Goal: Transaction & Acquisition: Purchase product/service

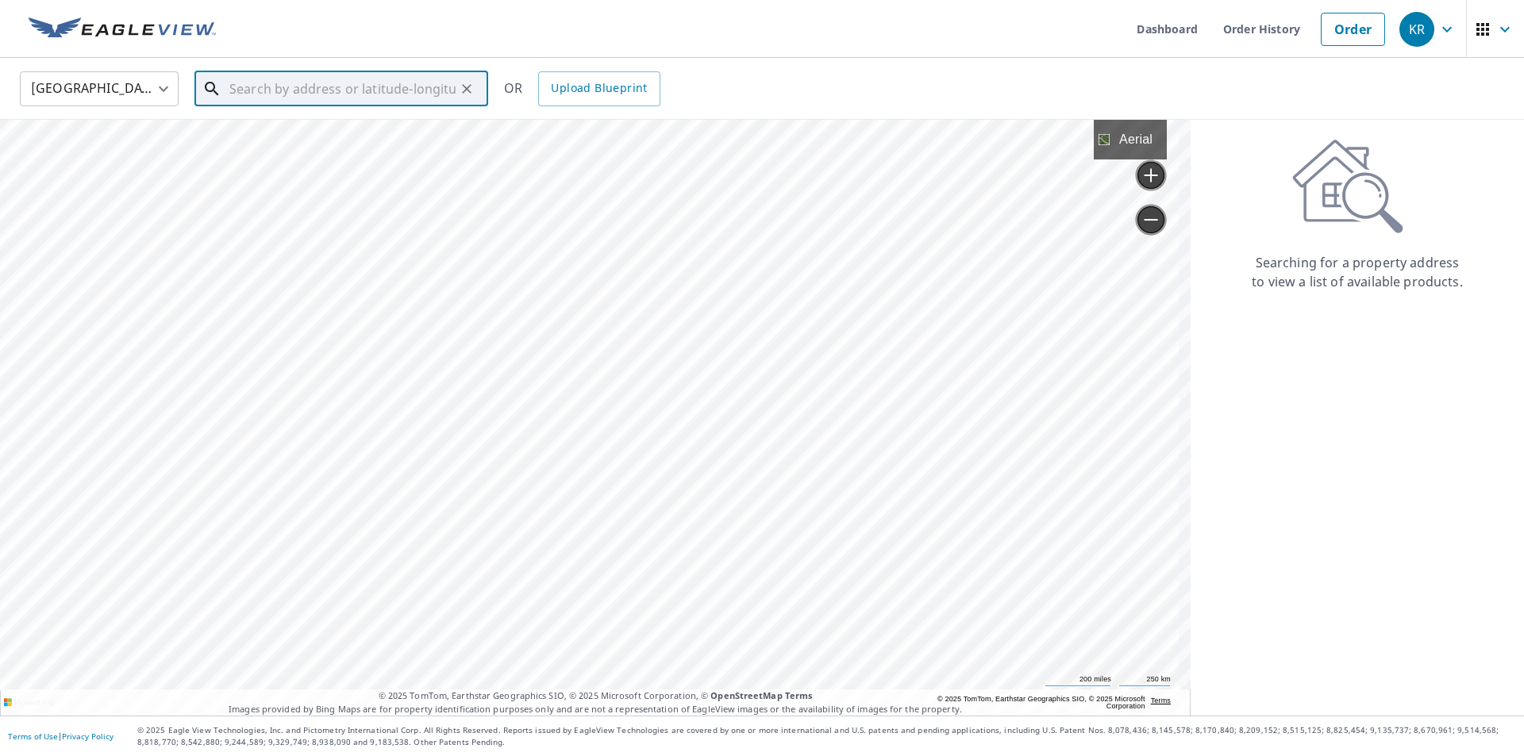
click at [310, 94] on input "text" at bounding box center [342, 89] width 226 height 44
click at [266, 138] on span "5 Scholar Pl" at bounding box center [350, 134] width 249 height 19
type input "[STREET_ADDRESS]"
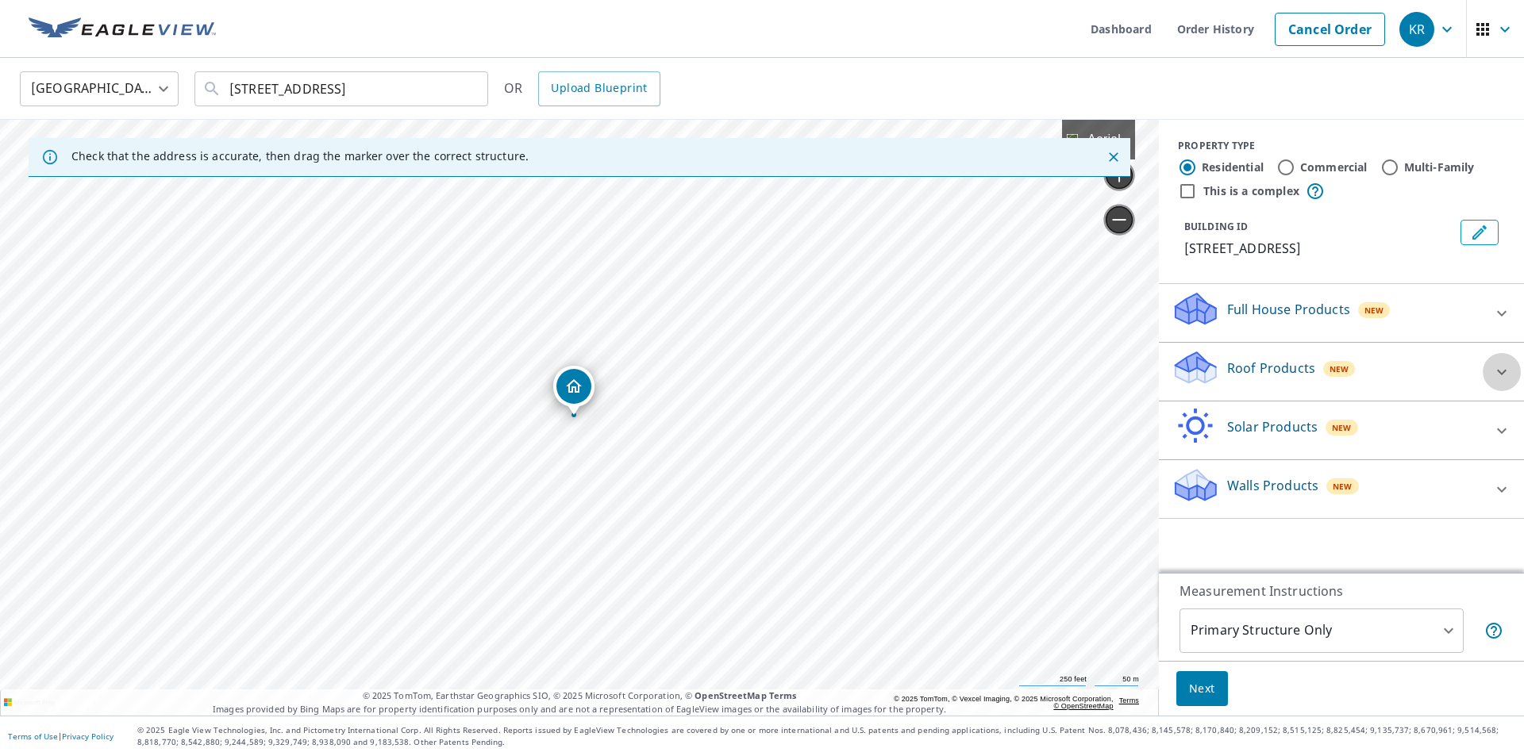
click at [1492, 371] on icon at bounding box center [1501, 372] width 19 height 19
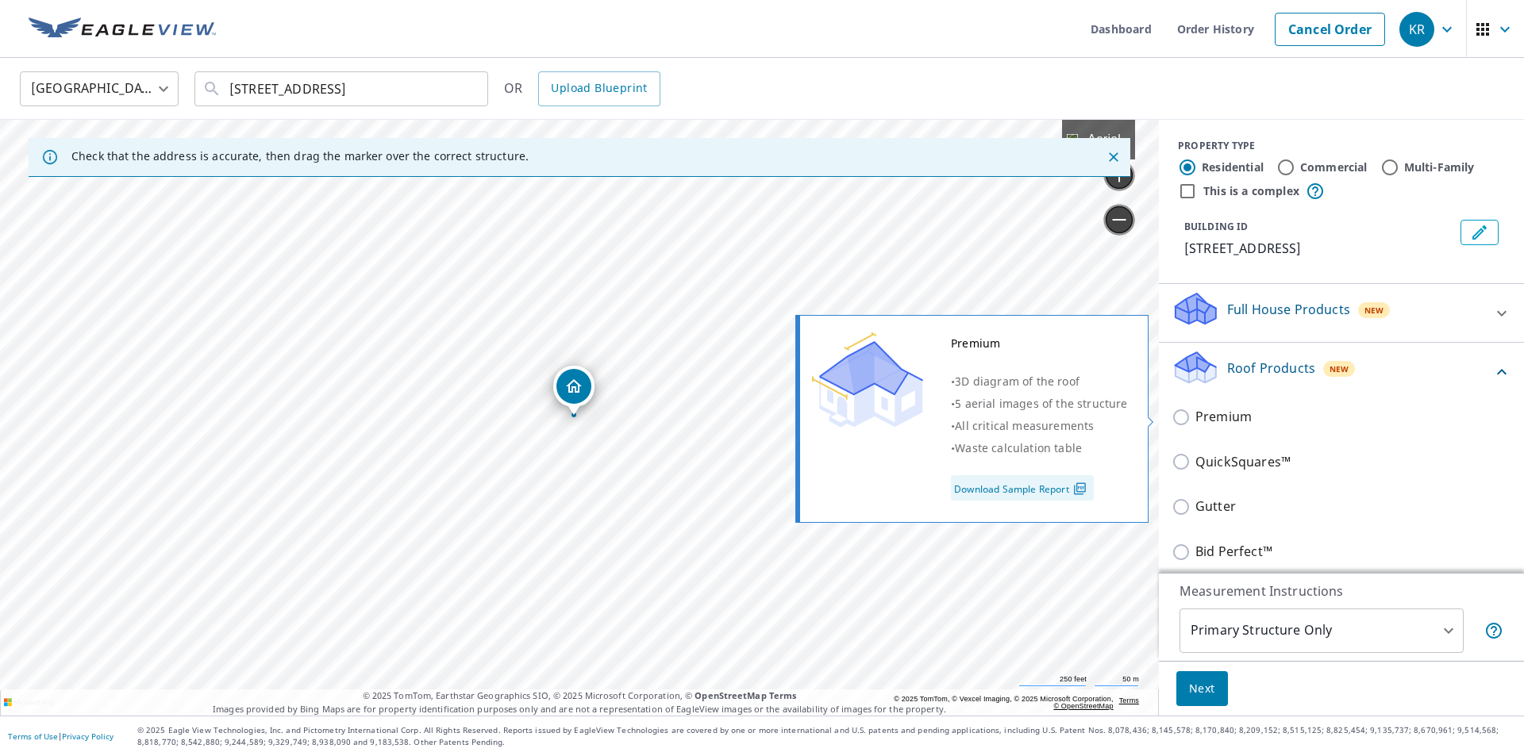
click at [1171, 415] on input "Premium" at bounding box center [1183, 417] width 24 height 19
checkbox input "true"
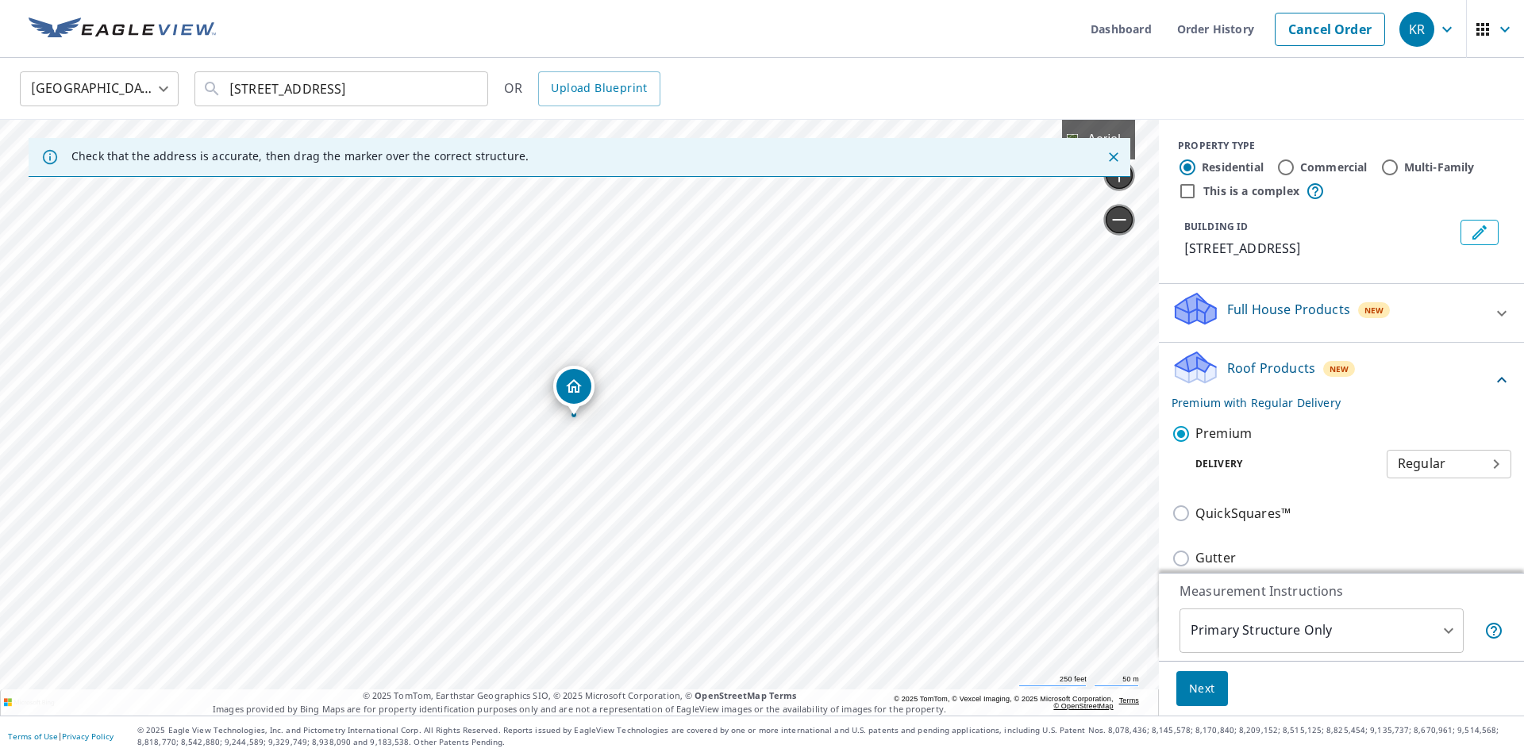
click at [1202, 692] on span "Next" at bounding box center [1202, 689] width 26 height 20
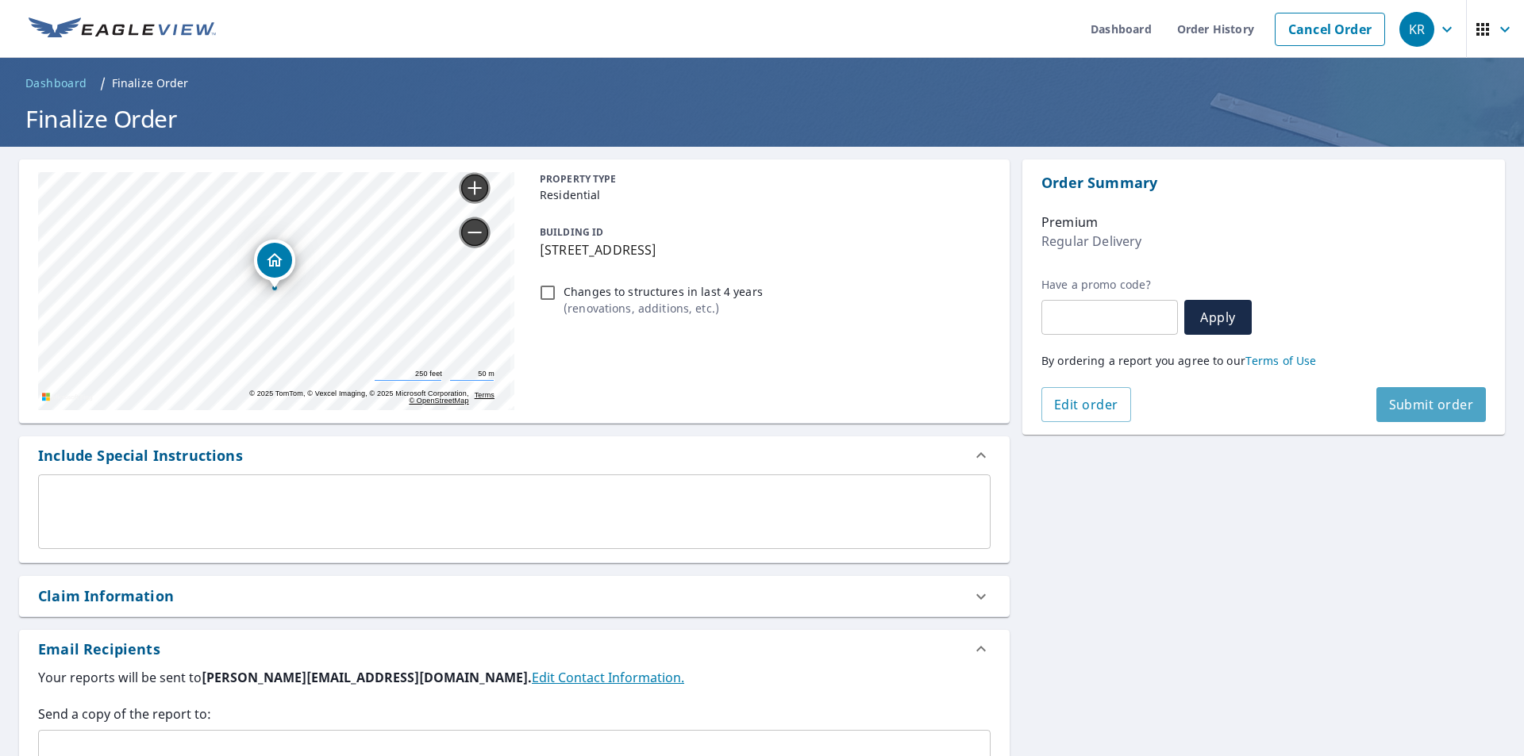
click at [1414, 398] on span "Submit order" at bounding box center [1431, 404] width 85 height 17
checkbox input "true"
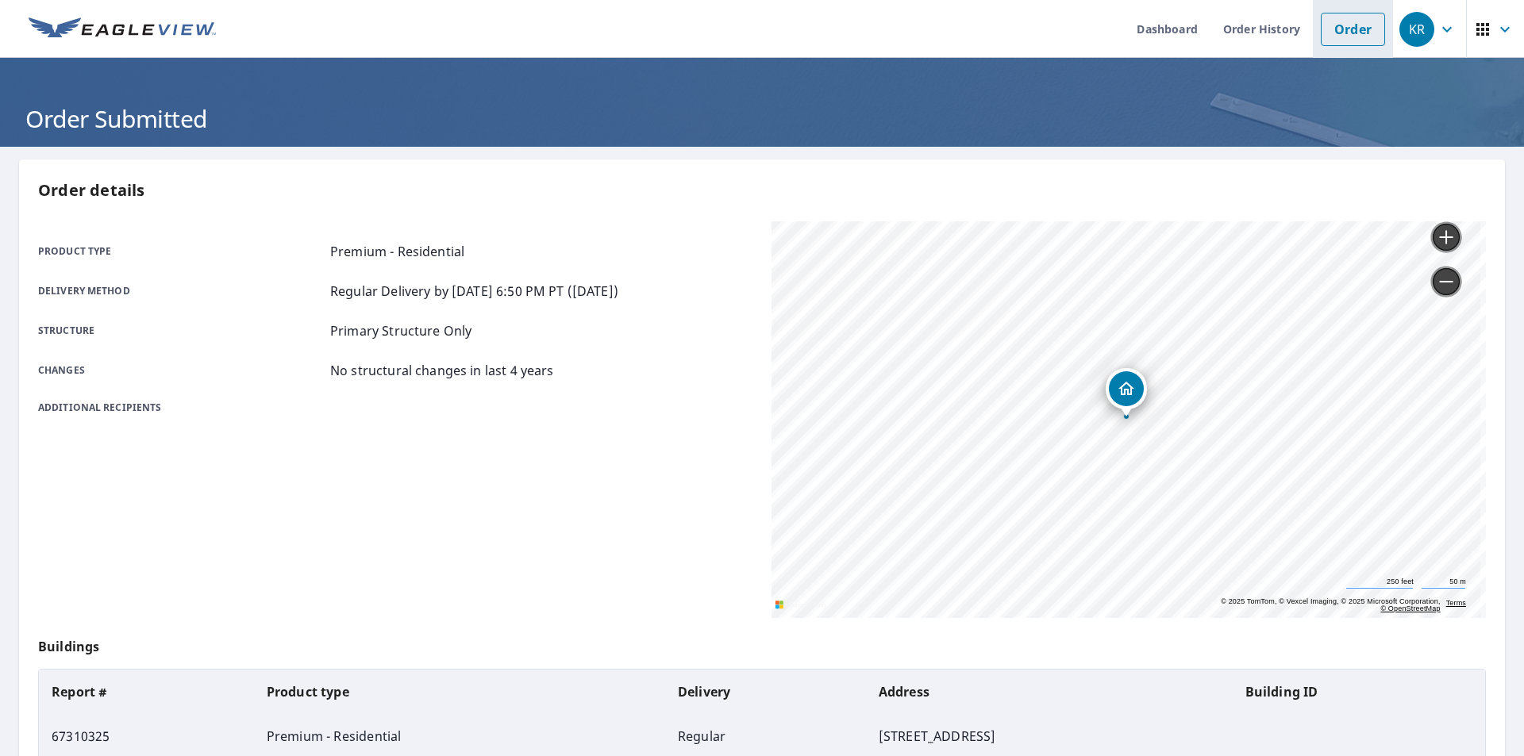
click at [1341, 34] on link "Order" at bounding box center [1353, 29] width 64 height 33
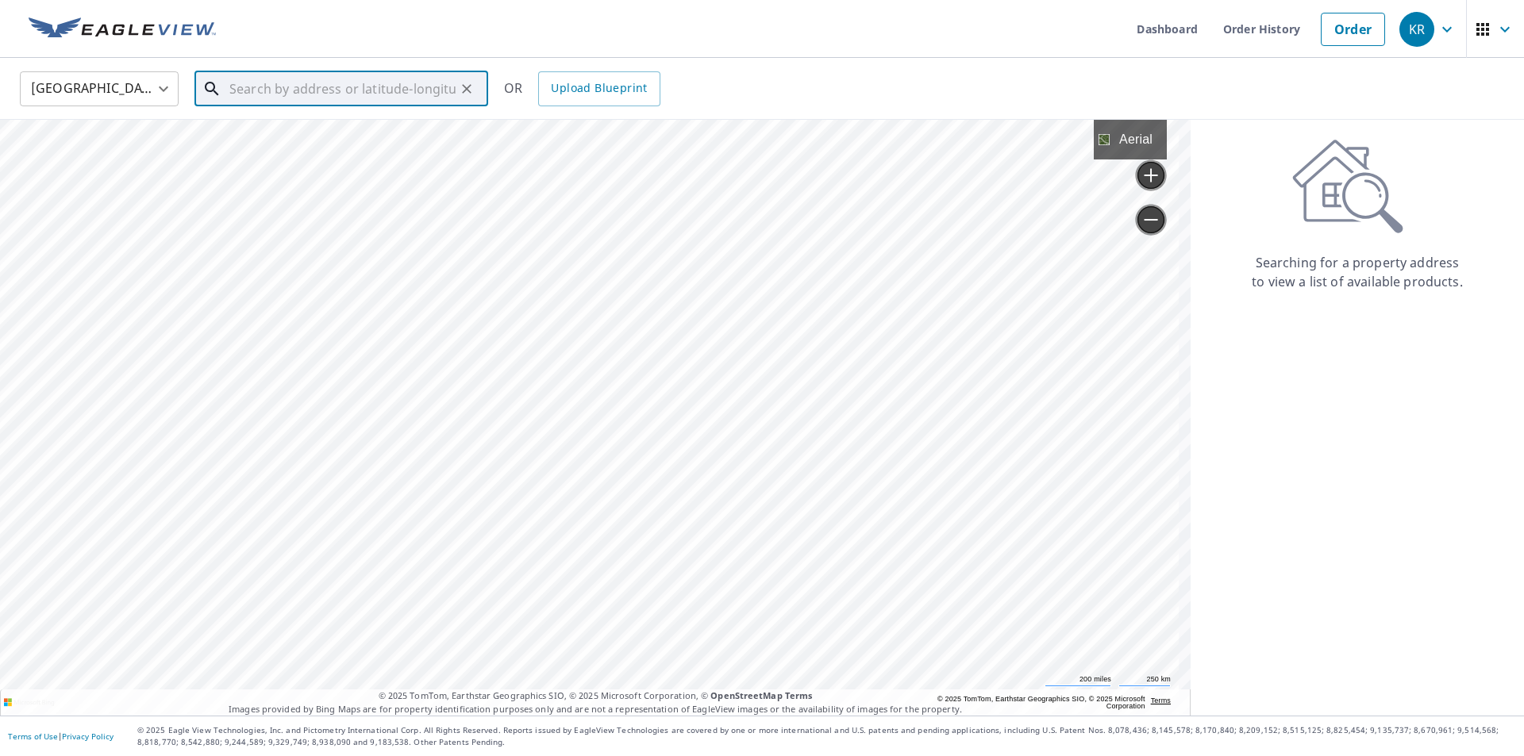
click at [302, 92] on input "text" at bounding box center [342, 89] width 226 height 44
click at [270, 133] on span "[STREET_ADDRESS]" at bounding box center [350, 134] width 249 height 19
type input "[STREET_ADDRESS]"
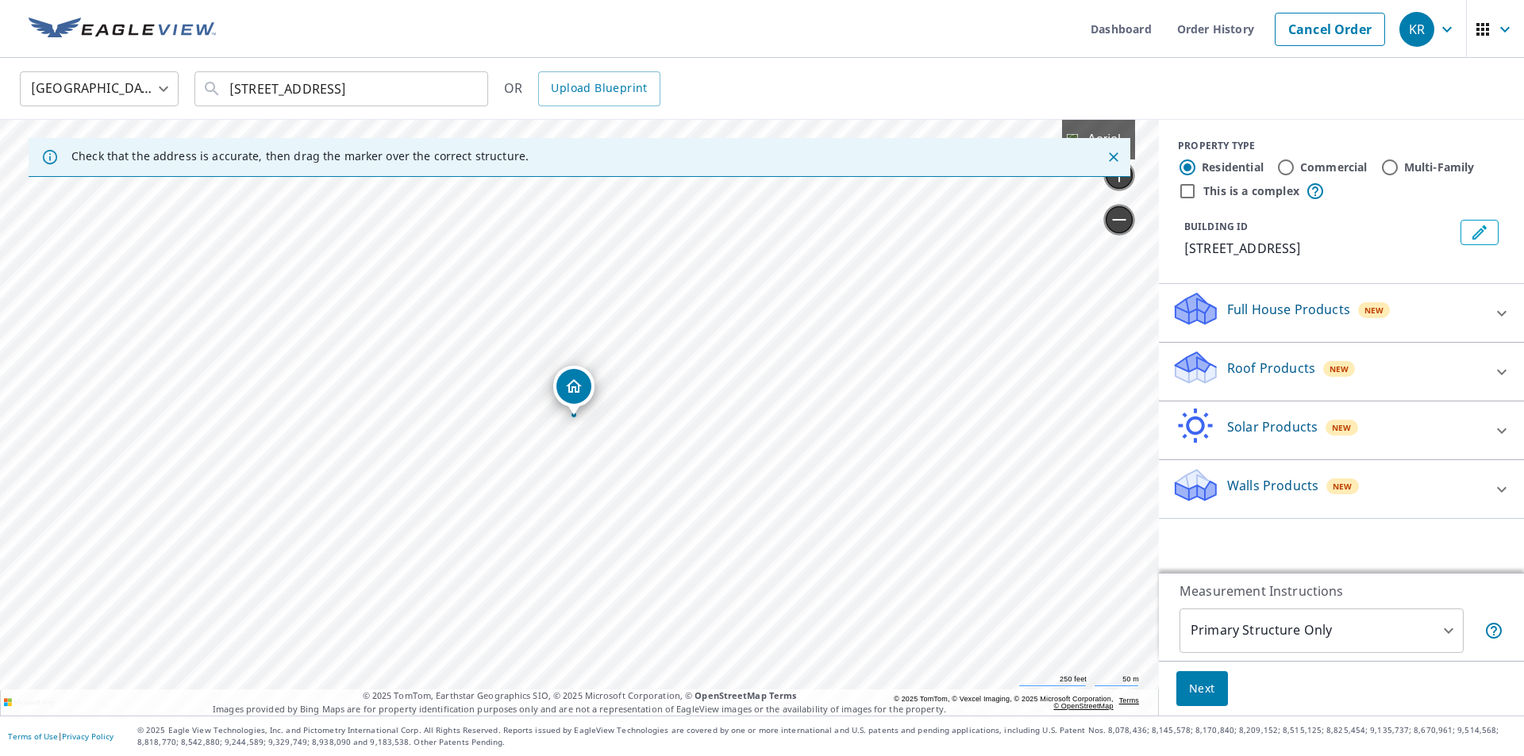
click at [1492, 375] on icon at bounding box center [1501, 372] width 19 height 19
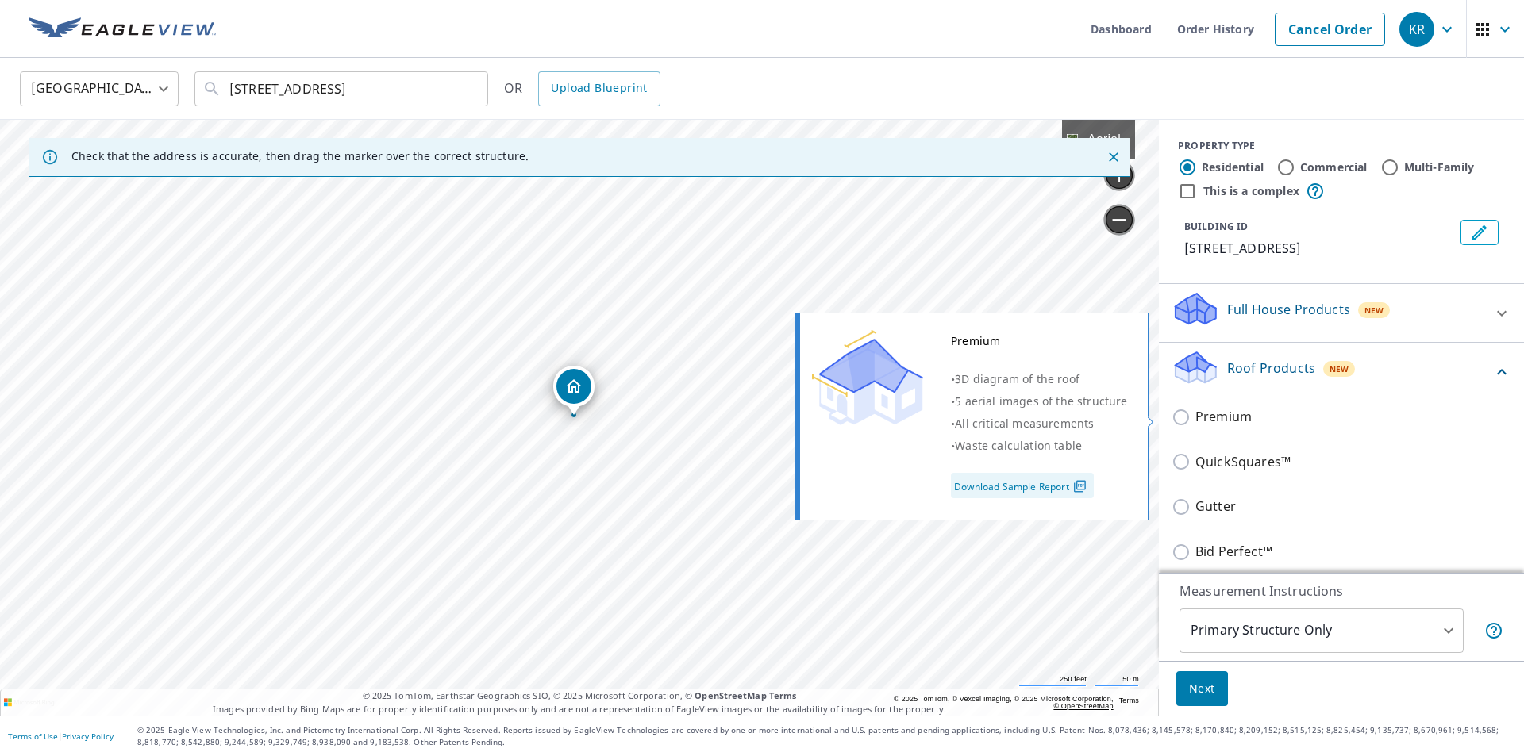
click at [1171, 415] on input "Premium" at bounding box center [1183, 417] width 24 height 19
checkbox input "true"
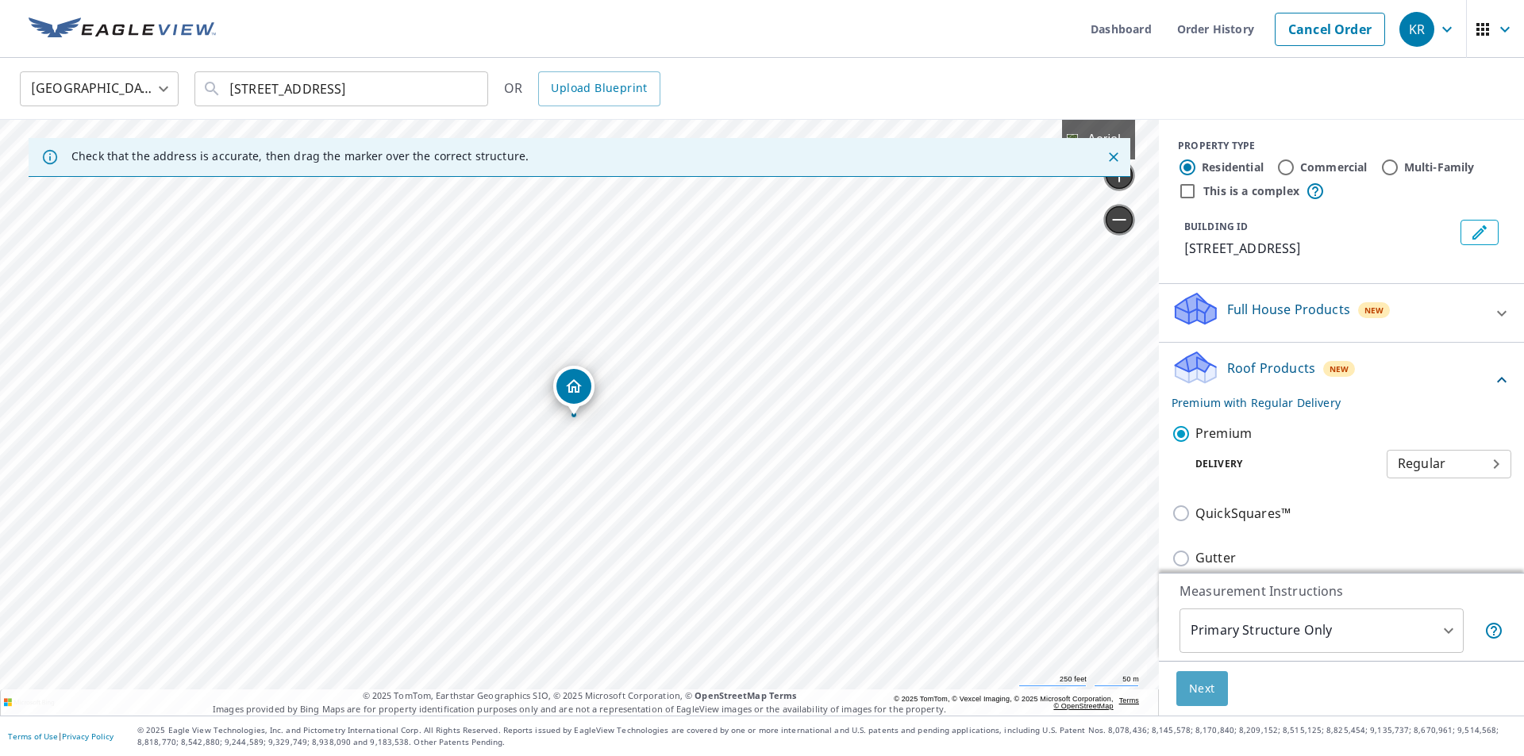
click at [1207, 686] on button "Next" at bounding box center [1202, 689] width 52 height 36
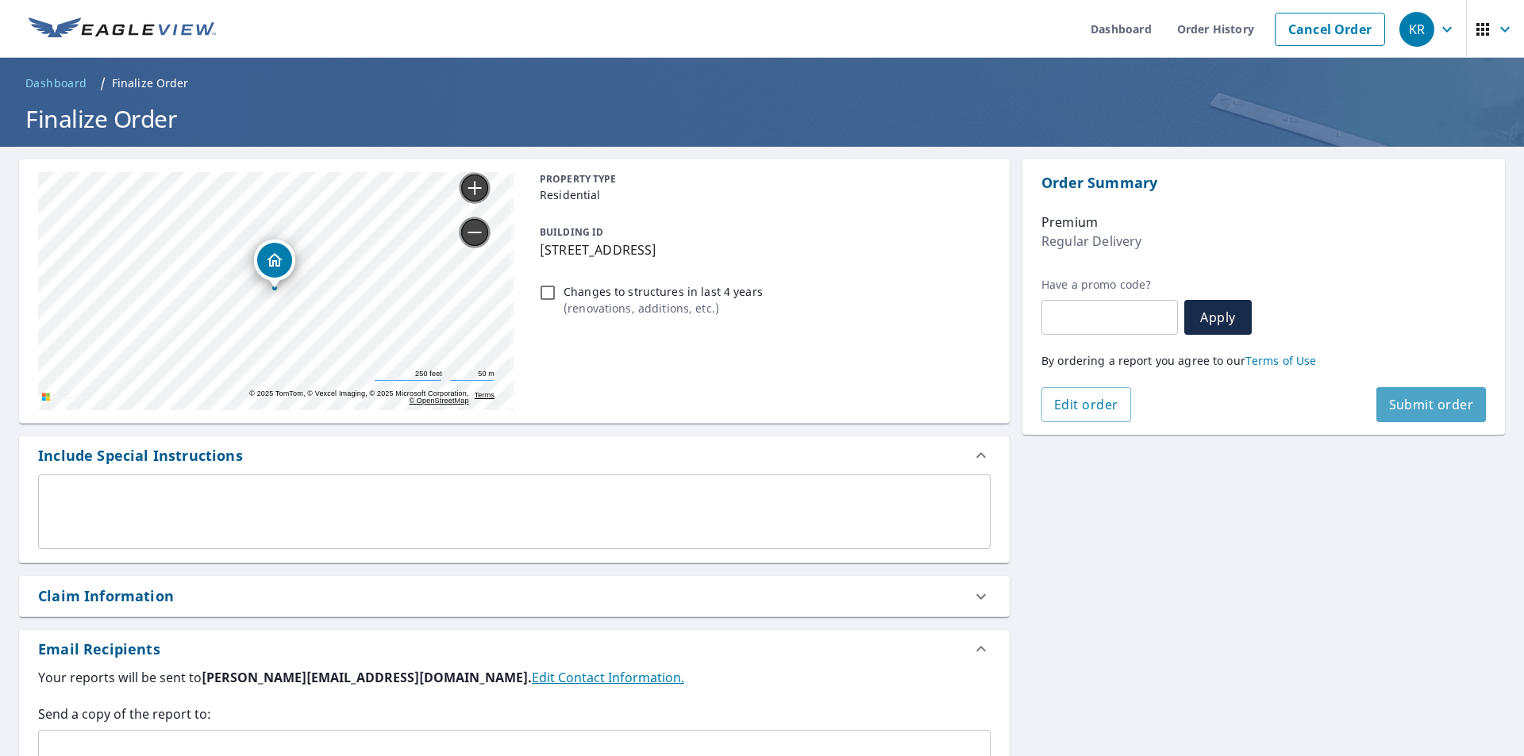
click at [1440, 409] on span "Submit order" at bounding box center [1431, 404] width 85 height 17
checkbox input "true"
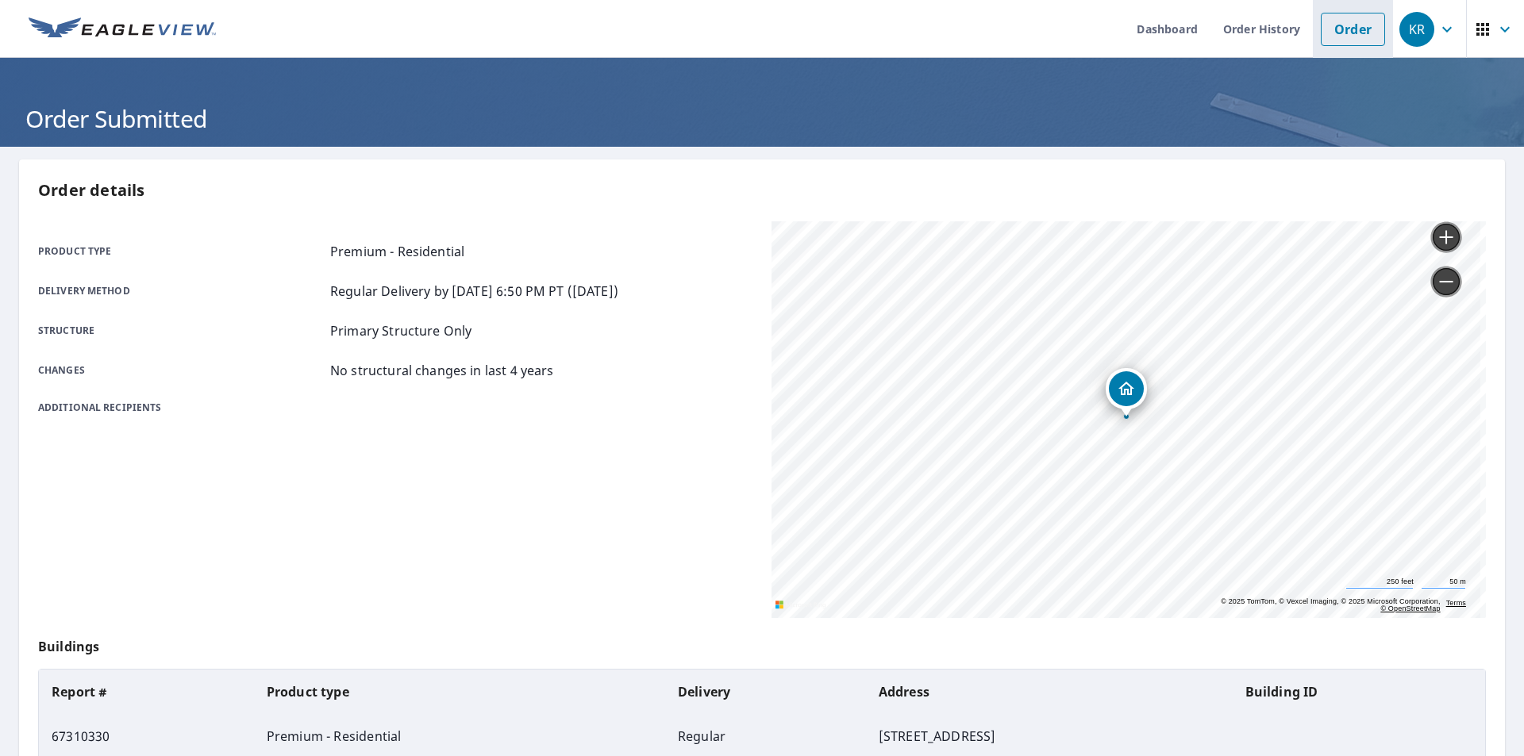
click at [1340, 41] on link "Order" at bounding box center [1353, 29] width 64 height 33
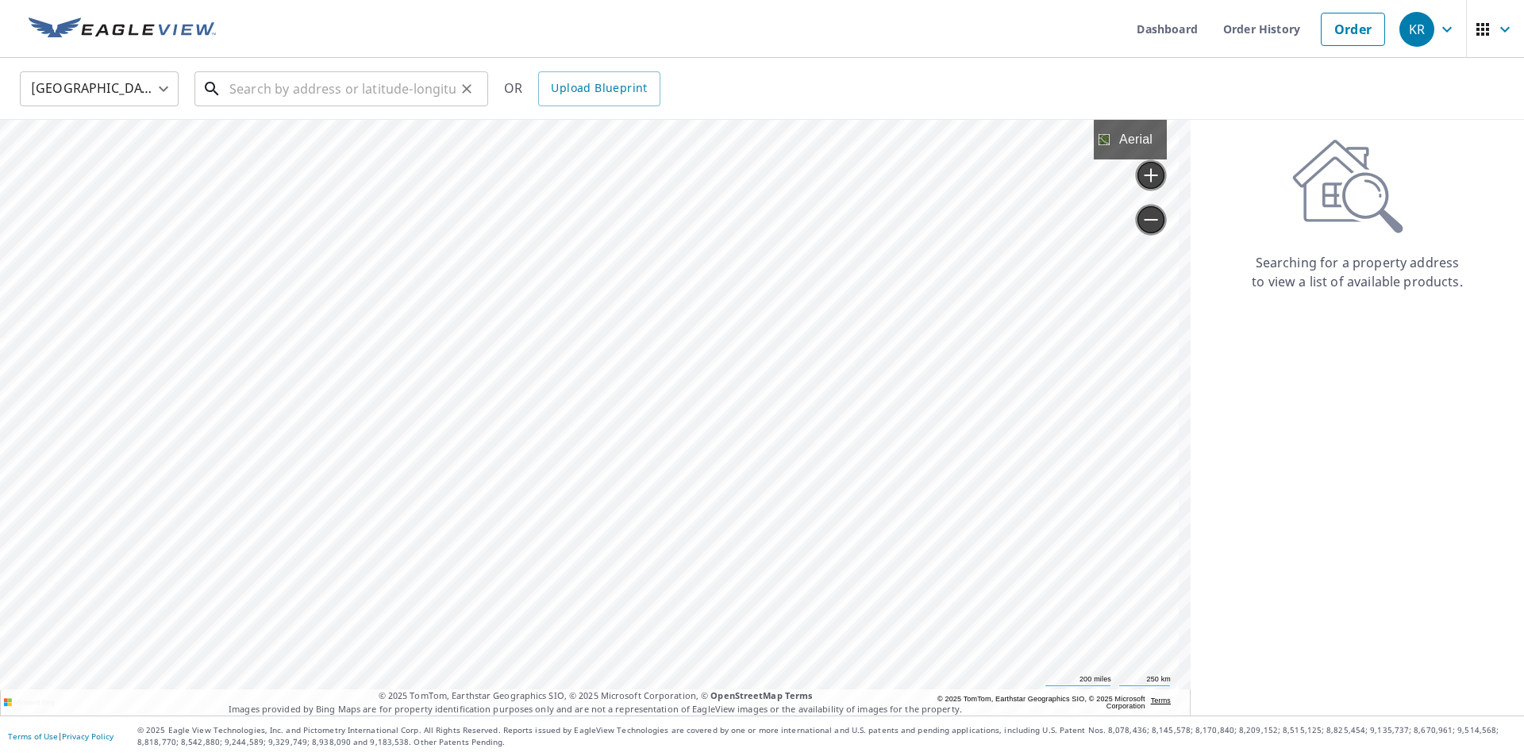
click at [312, 93] on input "text" at bounding box center [342, 89] width 226 height 44
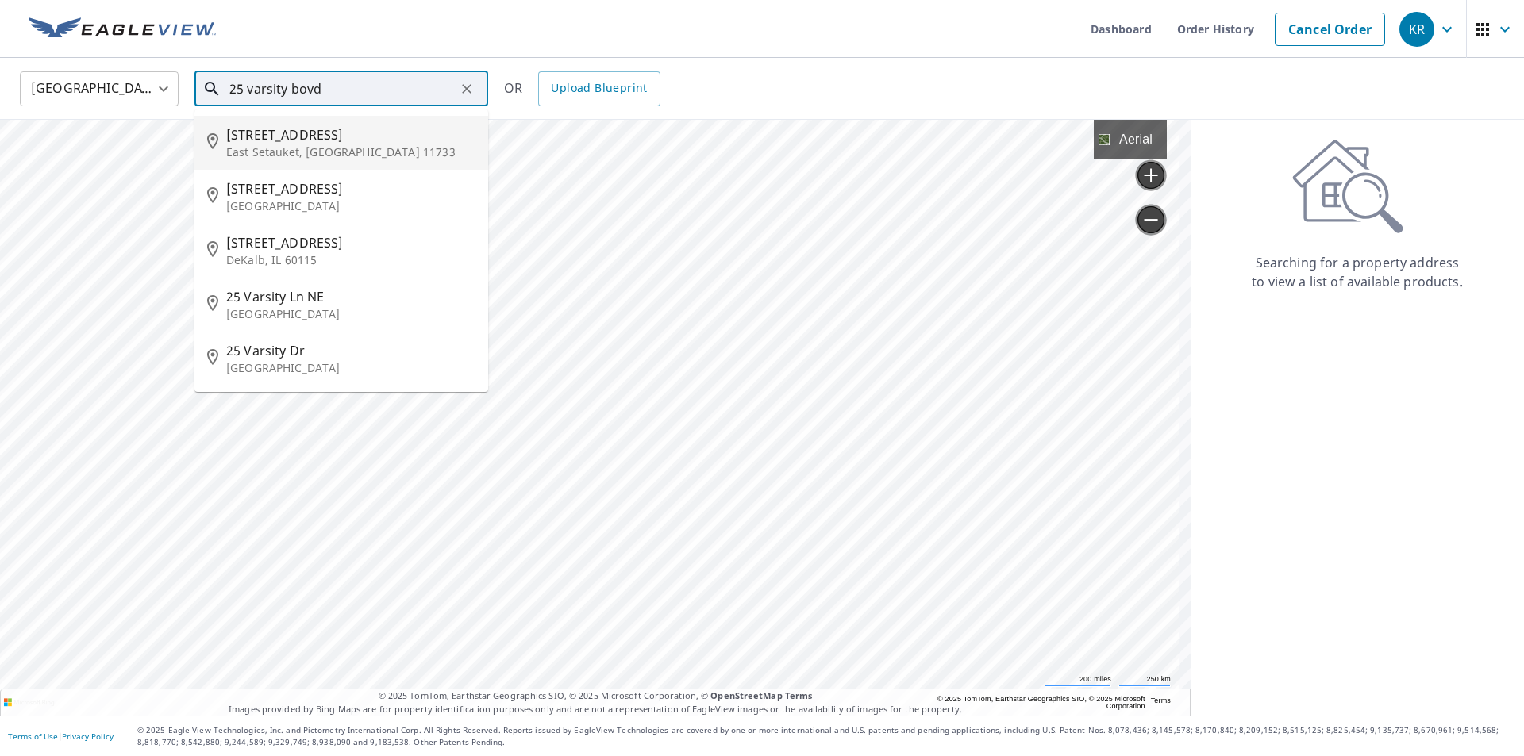
click at [301, 141] on span "[STREET_ADDRESS]" at bounding box center [350, 134] width 249 height 19
type input "[STREET_ADDRESS]"
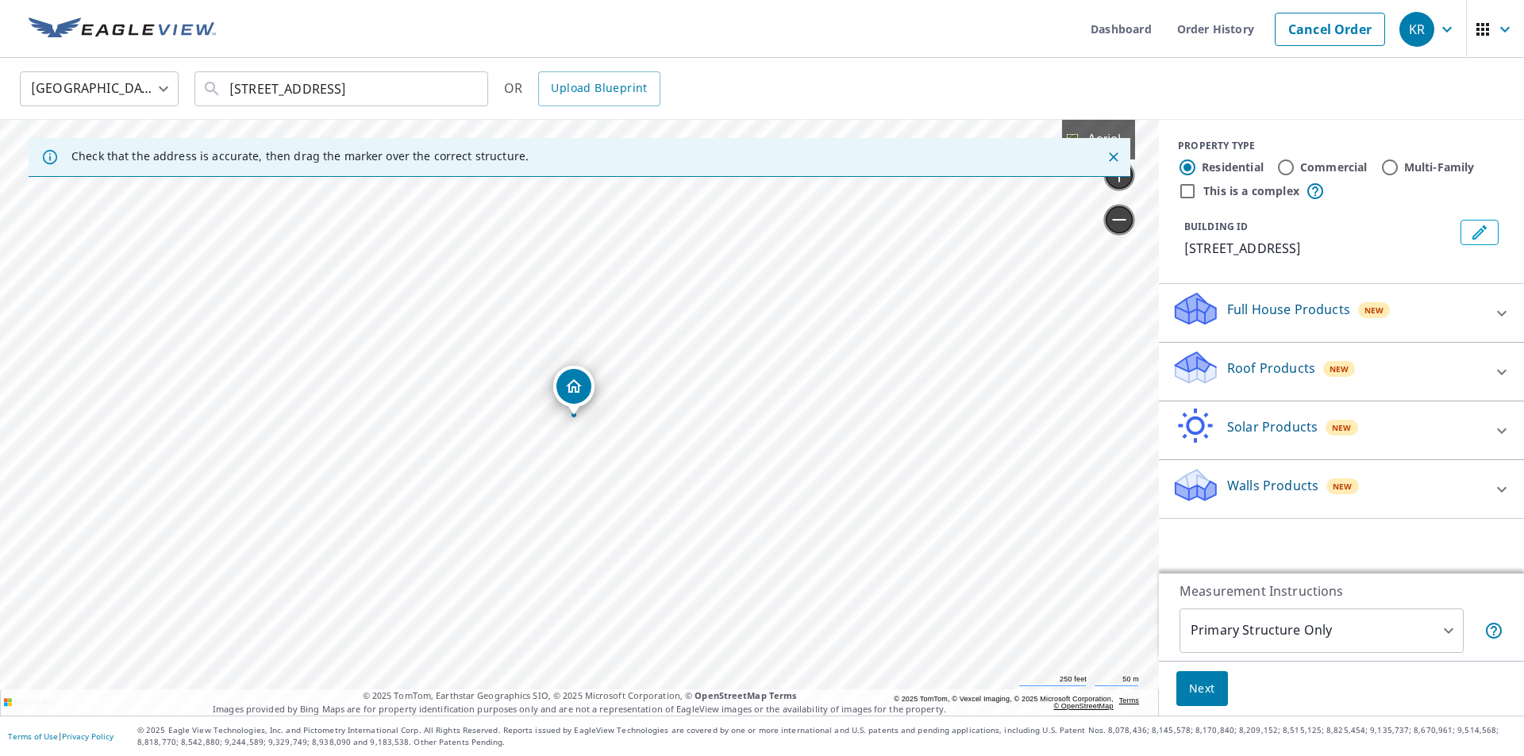
click at [1492, 371] on icon at bounding box center [1501, 372] width 19 height 19
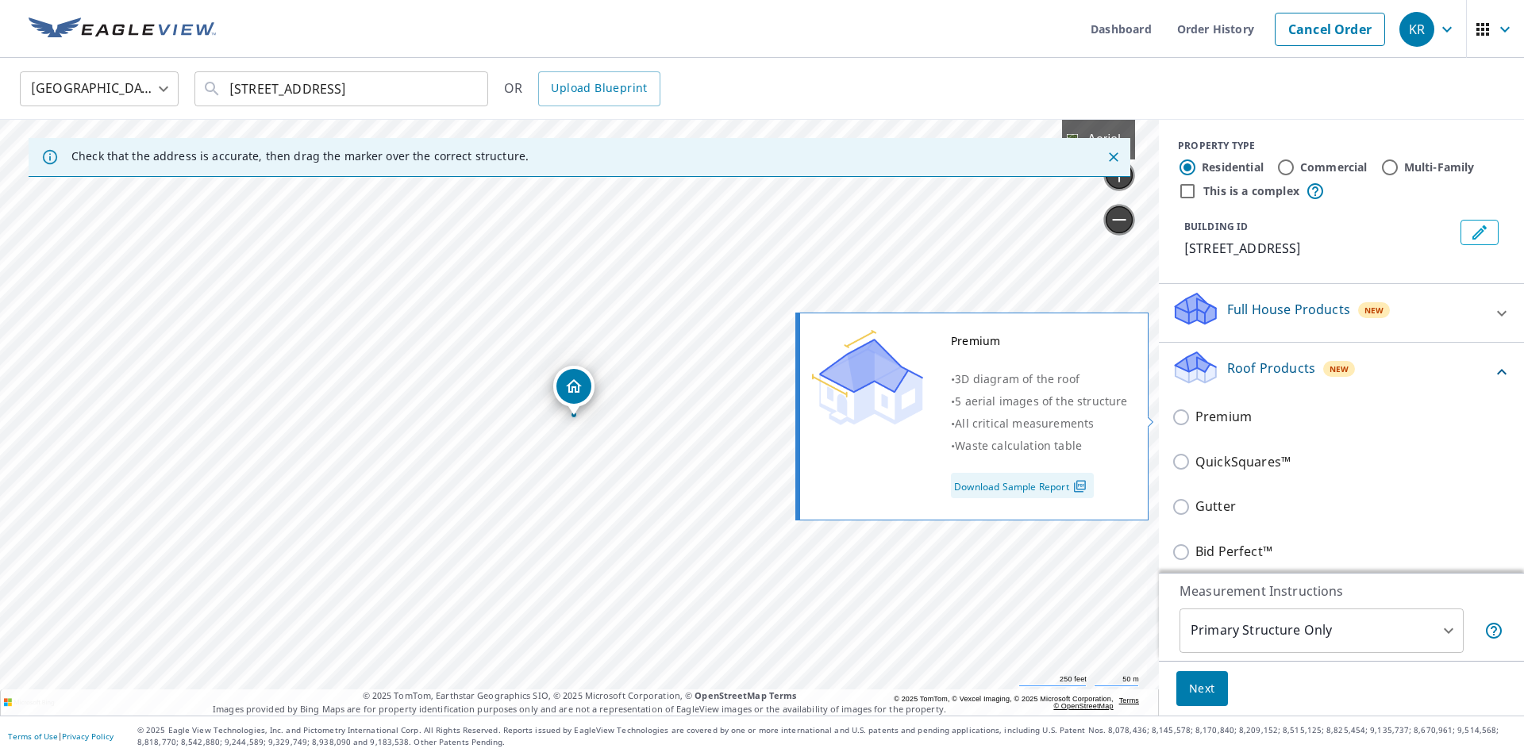
click at [1172, 417] on input "Premium" at bounding box center [1183, 417] width 24 height 19
checkbox input "true"
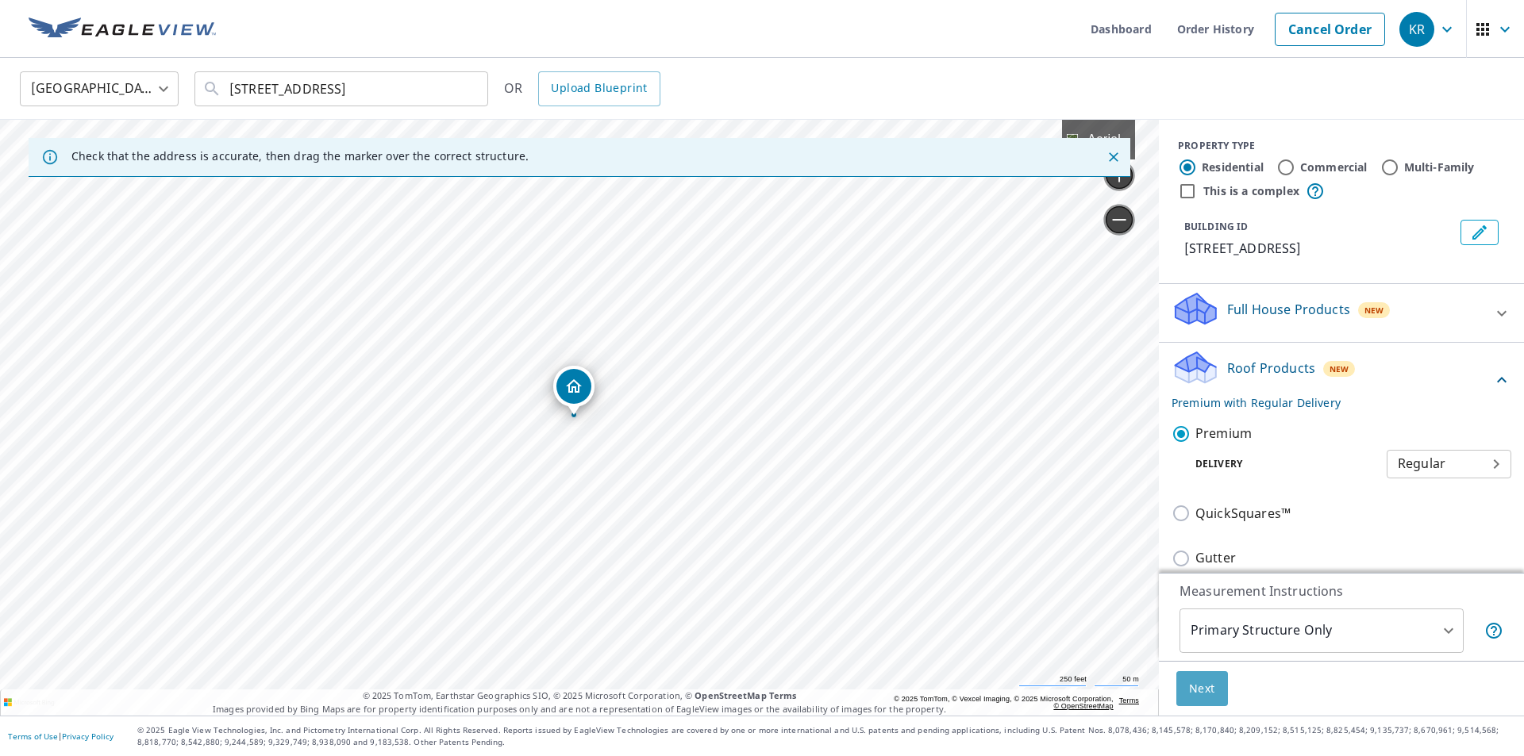
click at [1194, 688] on span "Next" at bounding box center [1202, 689] width 26 height 20
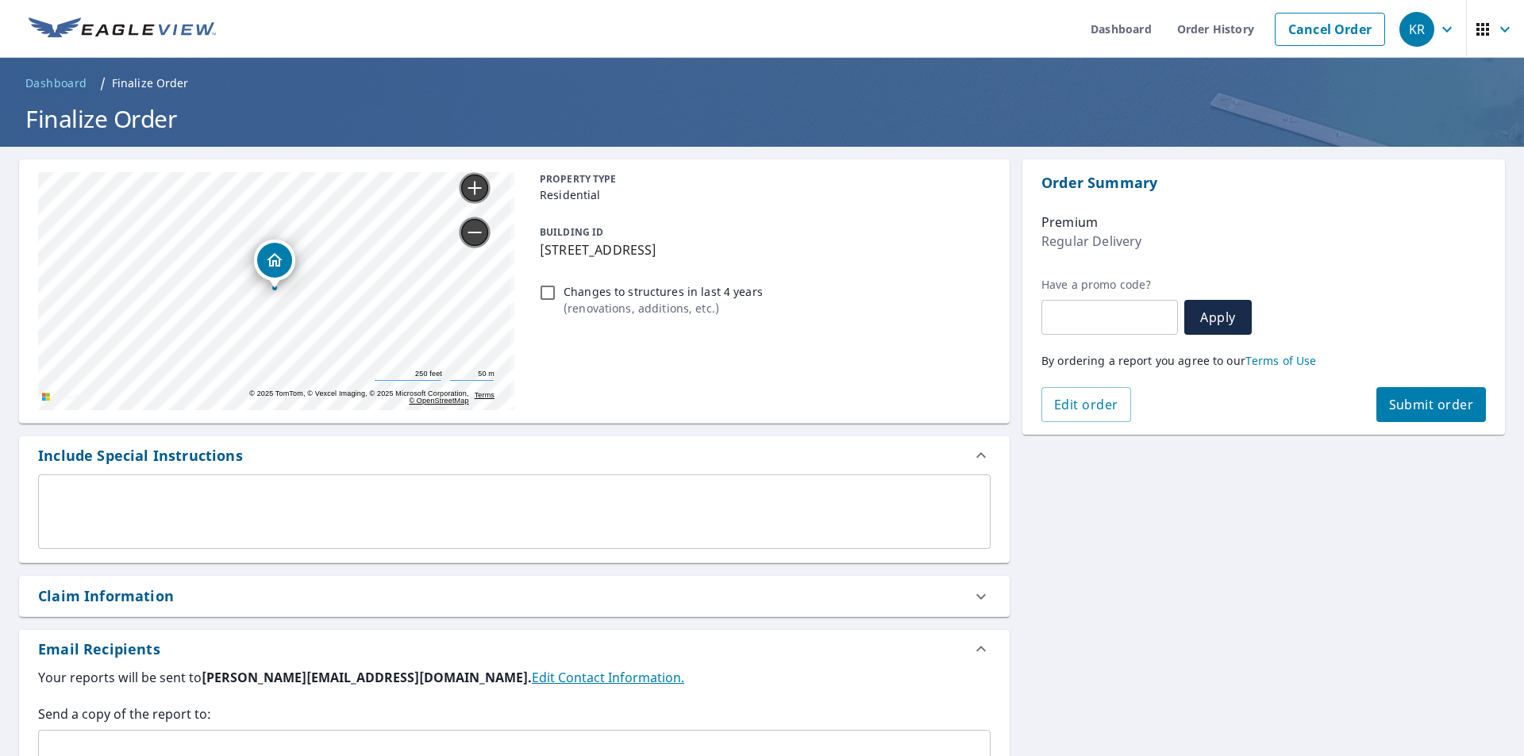
click at [1413, 409] on span "Submit order" at bounding box center [1431, 404] width 85 height 17
checkbox input "true"
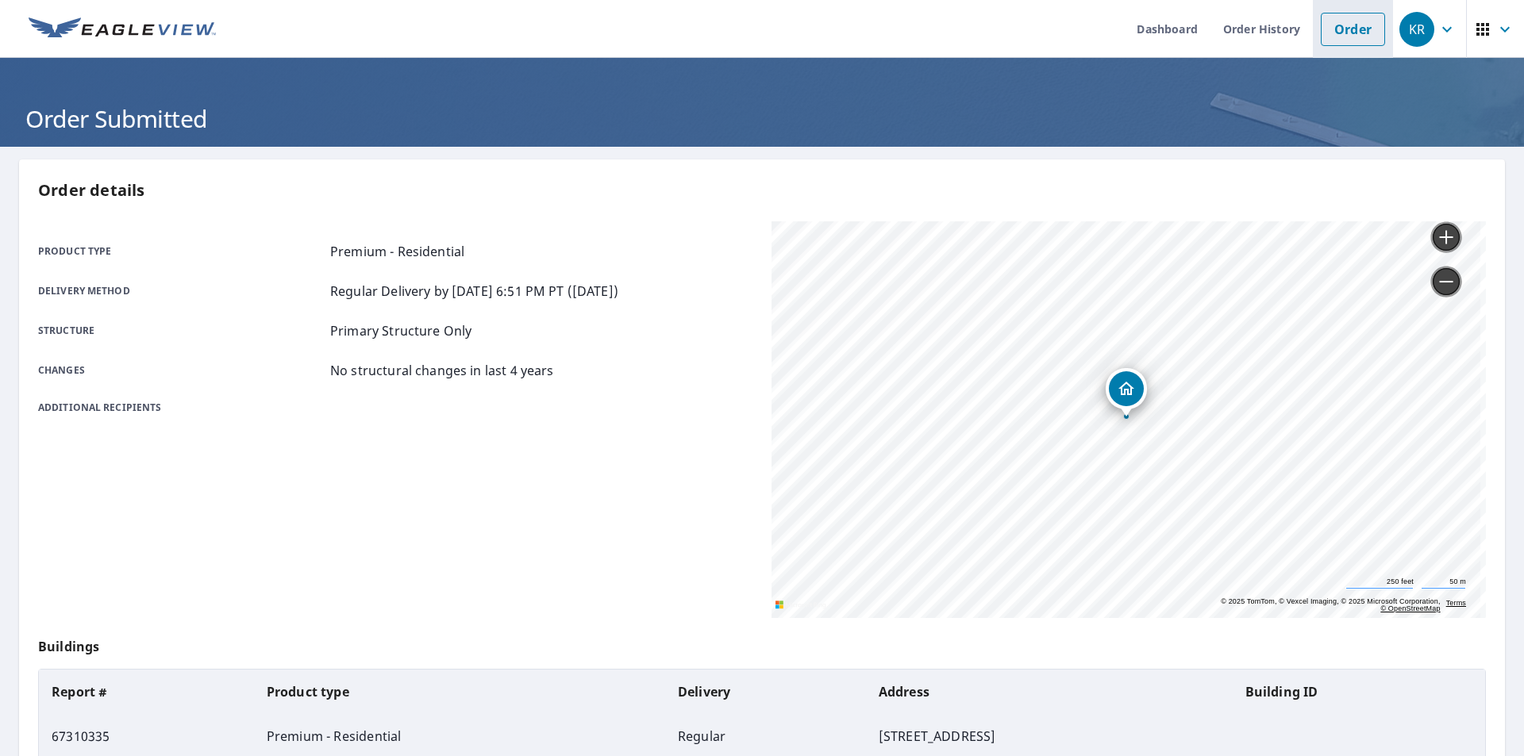
click at [1333, 28] on link "Order" at bounding box center [1353, 29] width 64 height 33
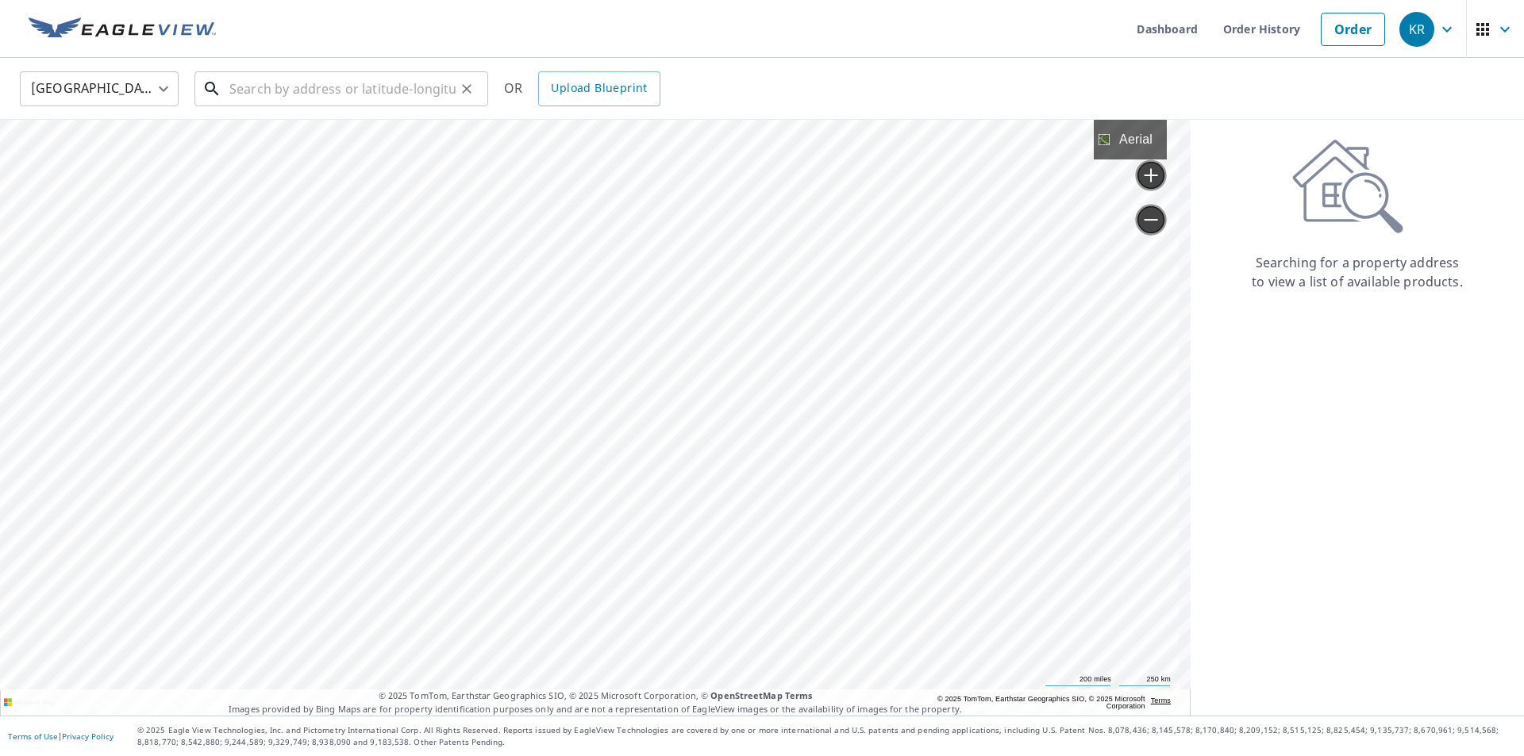
click at [282, 86] on input "text" at bounding box center [342, 89] width 226 height 44
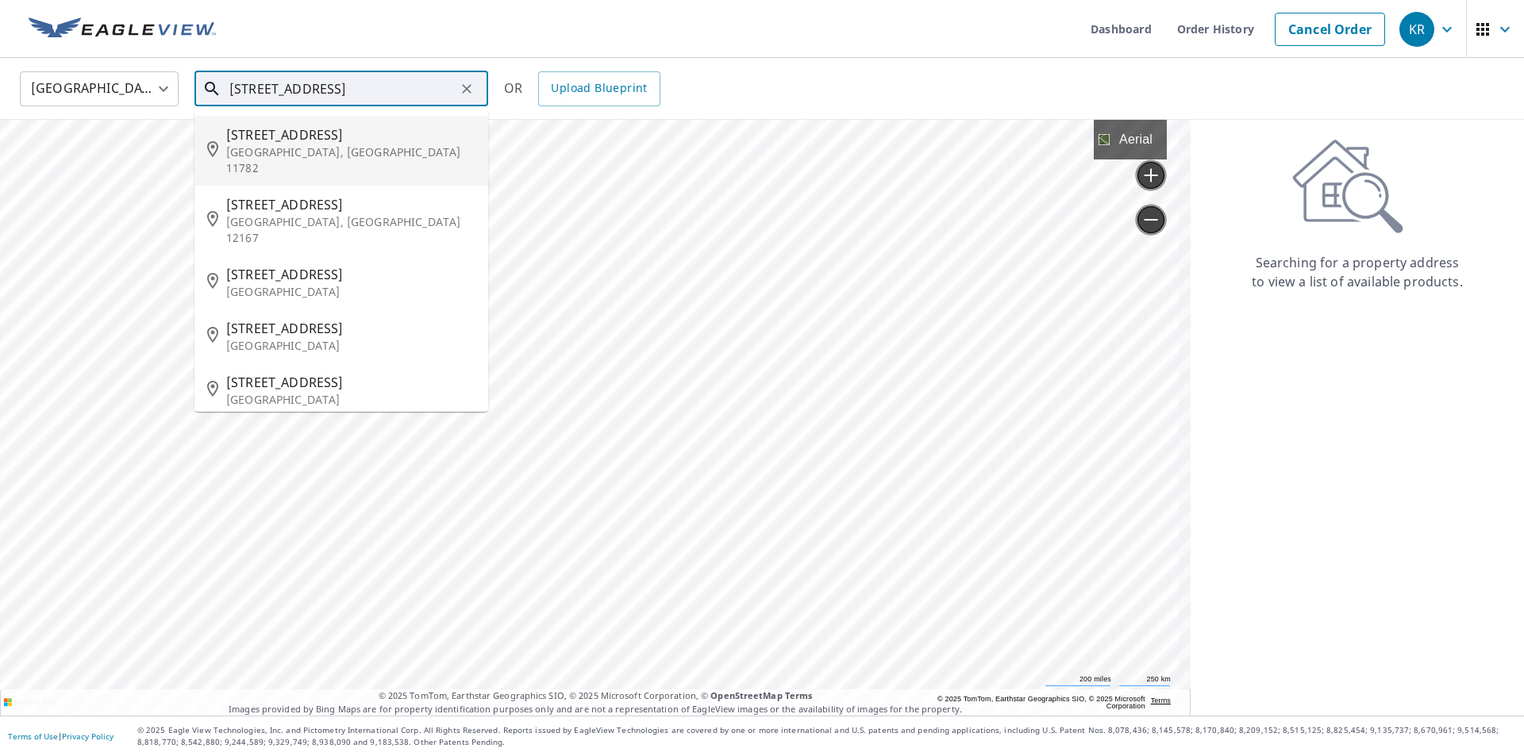
click at [275, 144] on p "[GEOGRAPHIC_DATA], [GEOGRAPHIC_DATA] 11782" at bounding box center [350, 160] width 249 height 32
type input "[STREET_ADDRESS]"
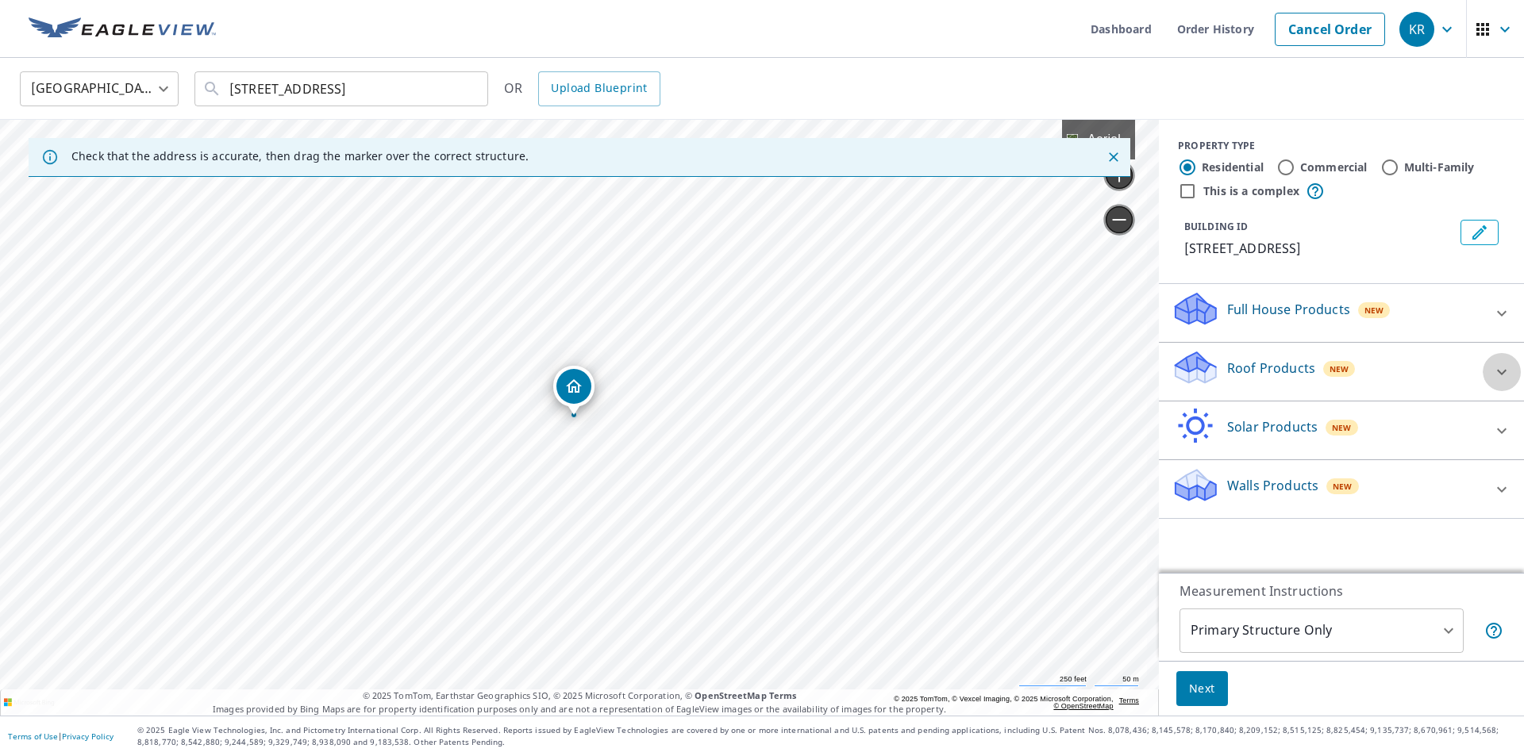
click at [1492, 368] on icon at bounding box center [1501, 372] width 19 height 19
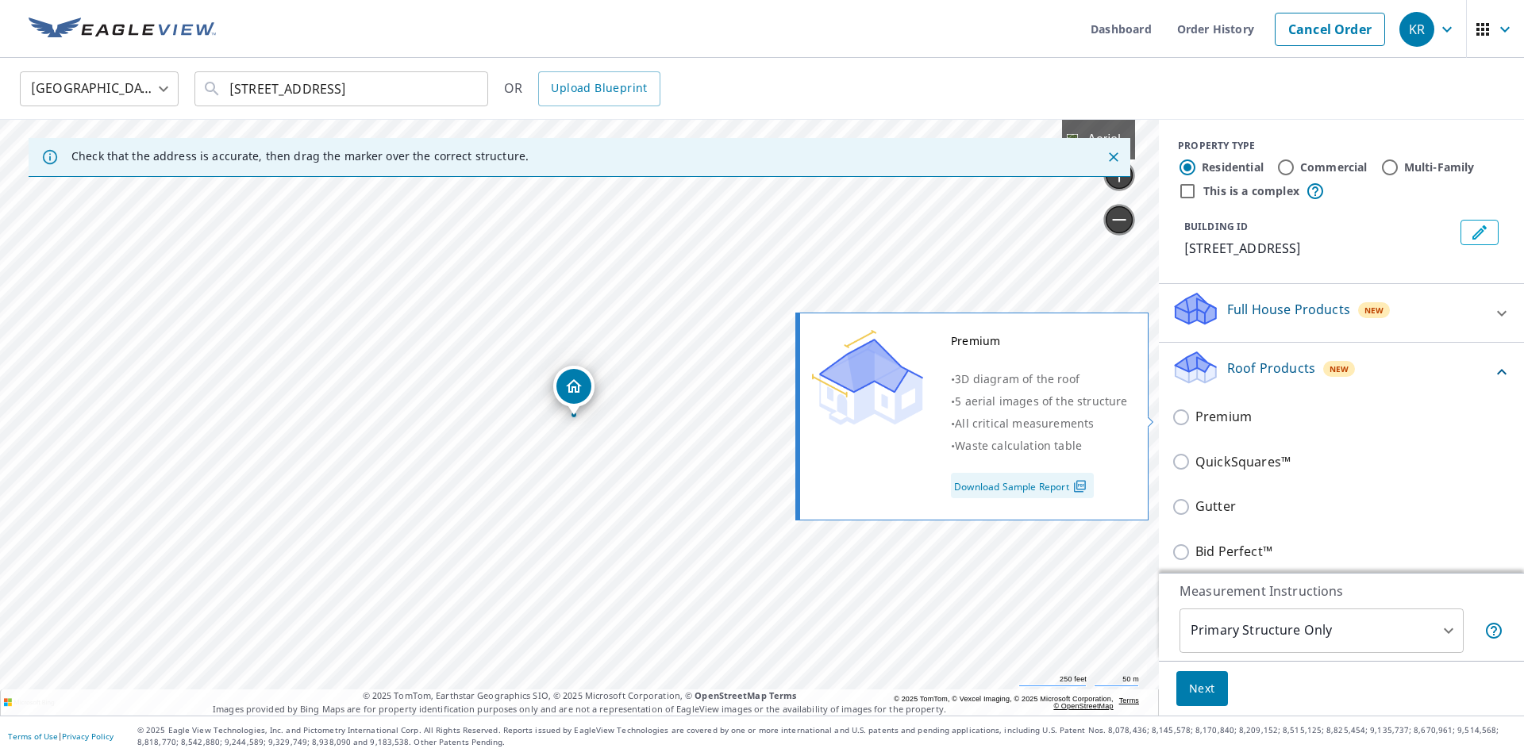
click at [1171, 417] on input "Premium" at bounding box center [1183, 417] width 24 height 19
checkbox input "true"
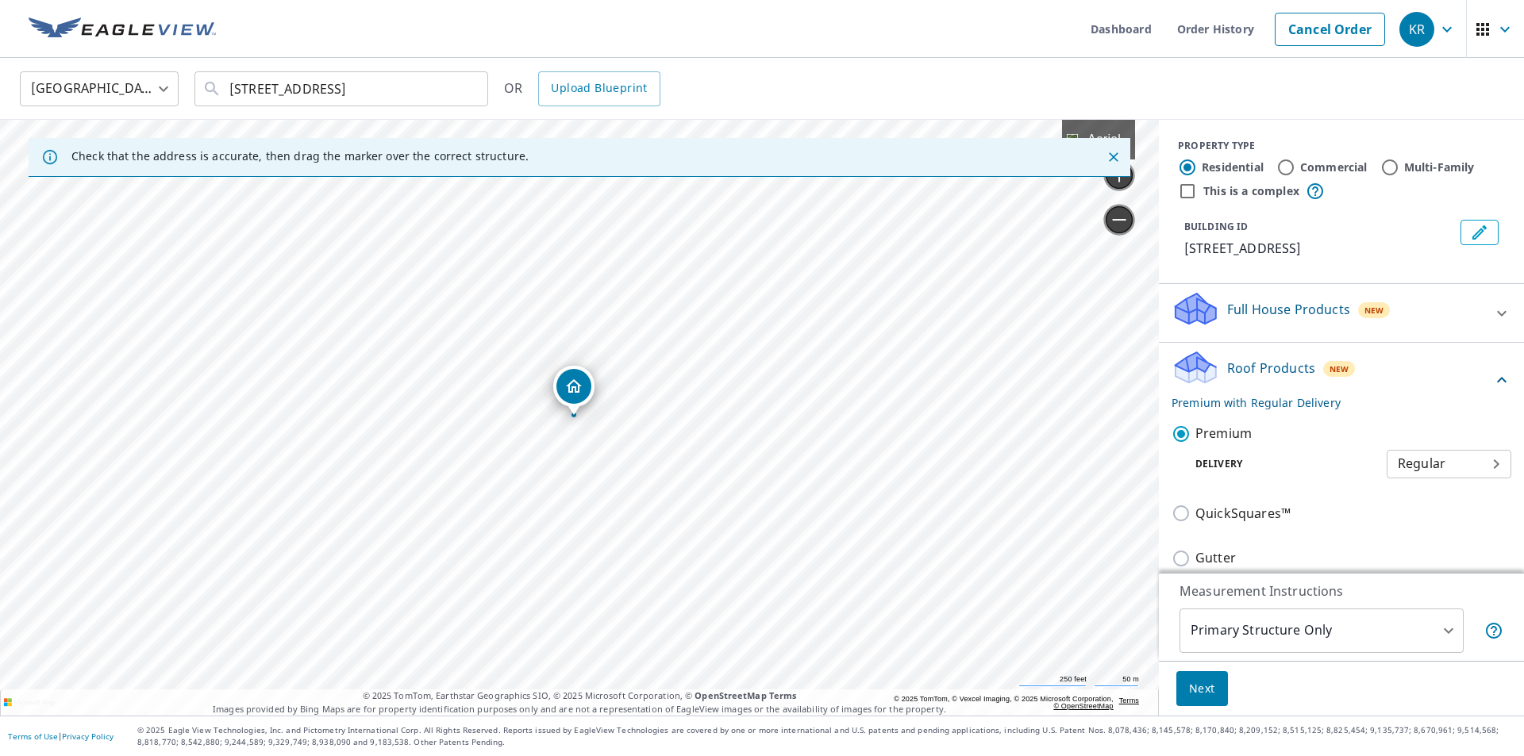
click at [1189, 689] on span "Next" at bounding box center [1202, 689] width 26 height 20
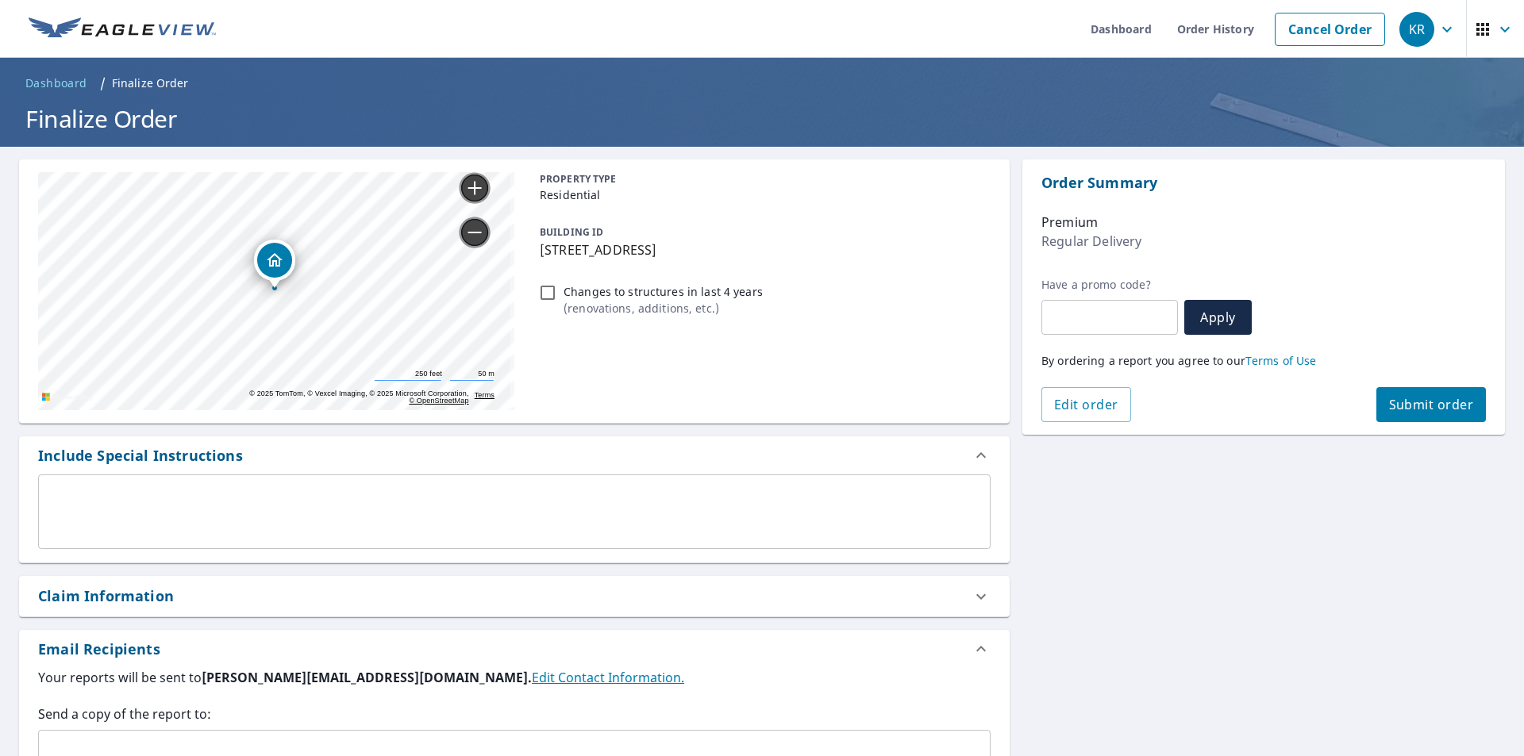
click at [1421, 394] on button "Submit order" at bounding box center [1431, 404] width 110 height 35
checkbox input "true"
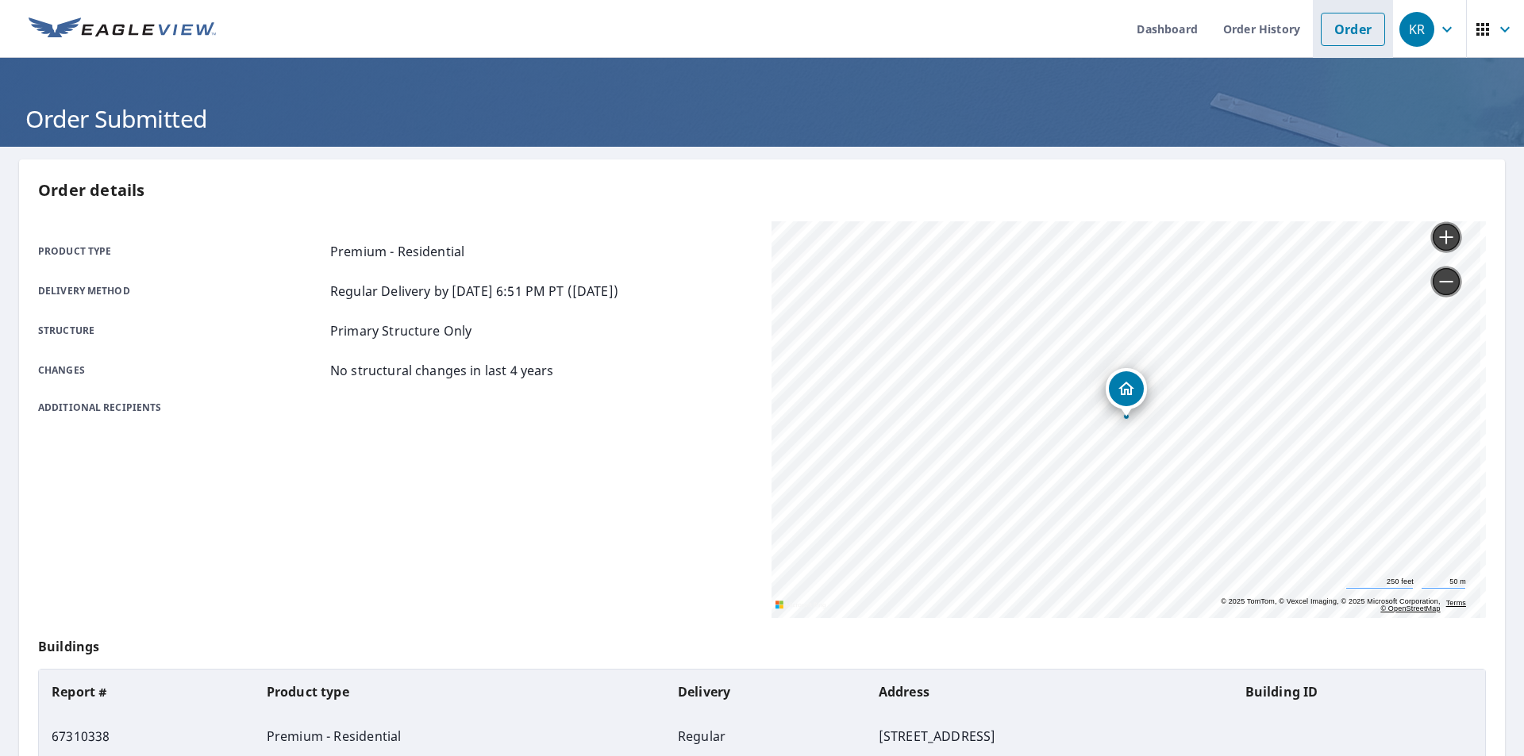
click at [1355, 37] on link "Order" at bounding box center [1353, 29] width 64 height 33
